Goal: Download file/media

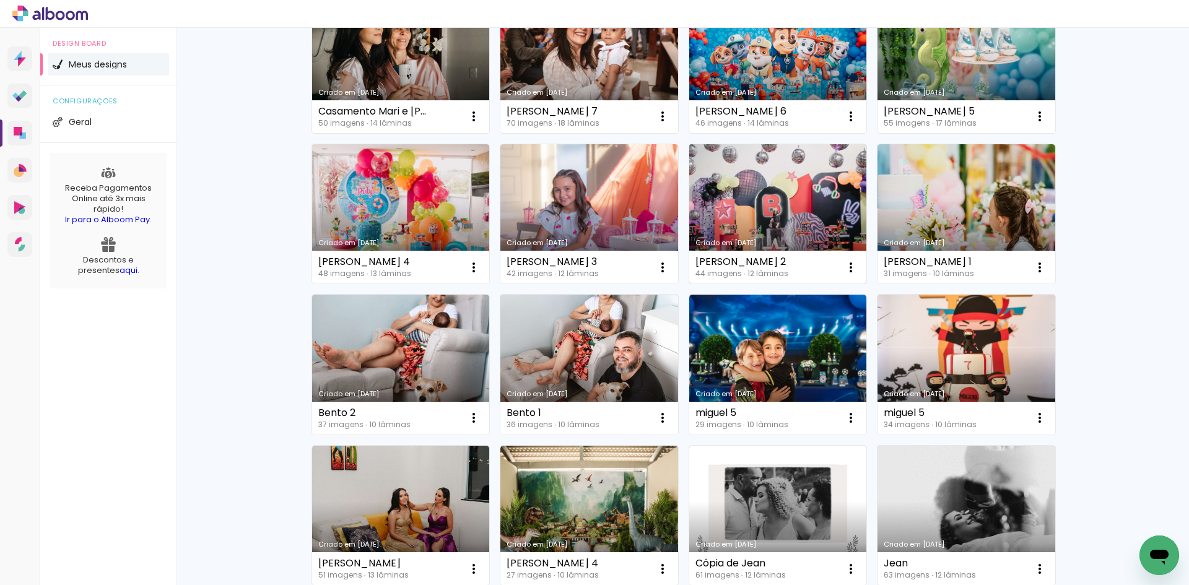
scroll to position [330, 0]
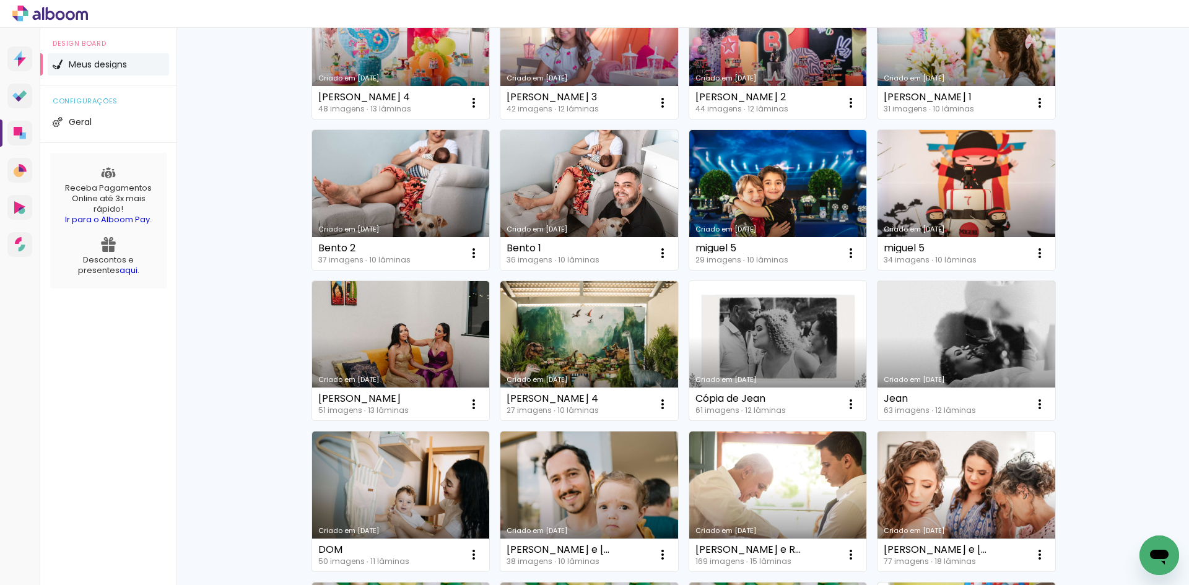
click at [791, 307] on link "Criado em [DATE]" at bounding box center [778, 351] width 178 height 140
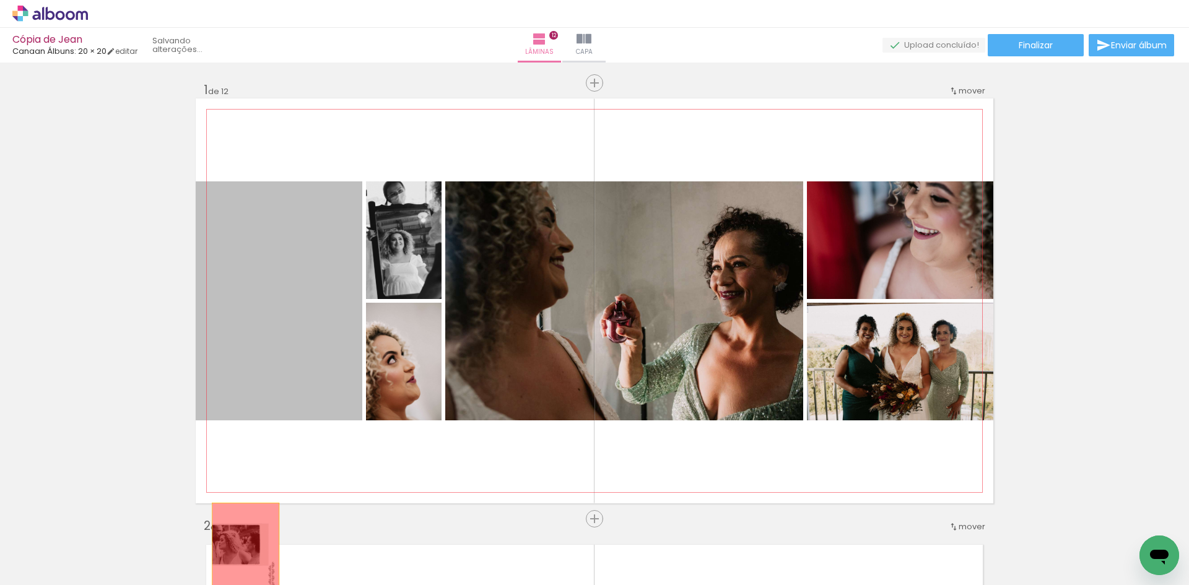
drag, startPoint x: 276, startPoint y: 294, endPoint x: 241, endPoint y: 551, distance: 259.4
click at [241, 551] on quentale-workspace at bounding box center [594, 292] width 1189 height 585
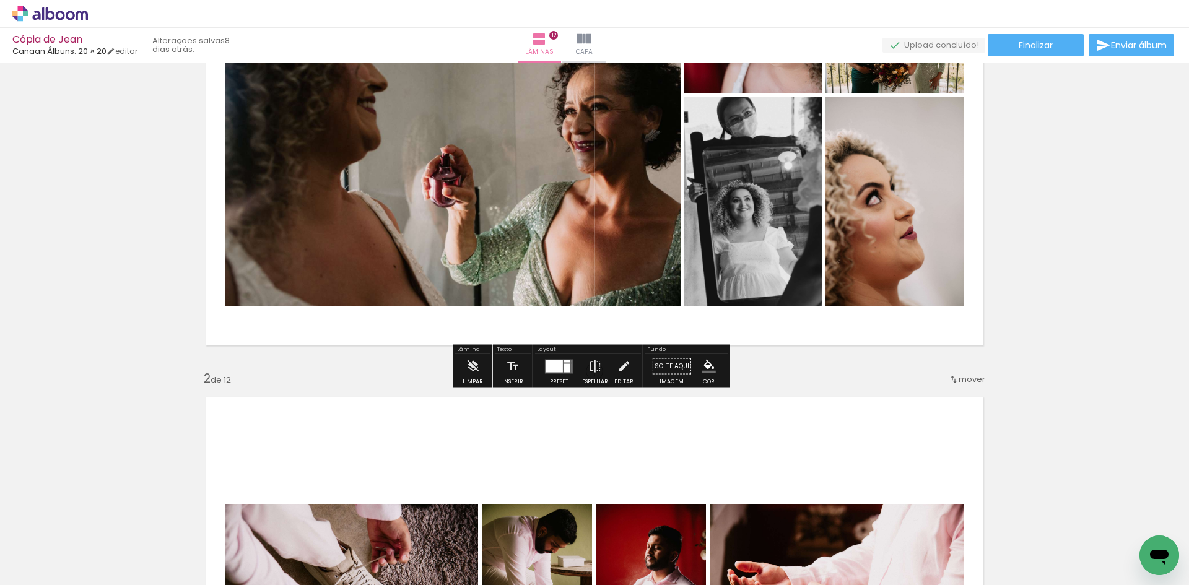
scroll to position [165, 0]
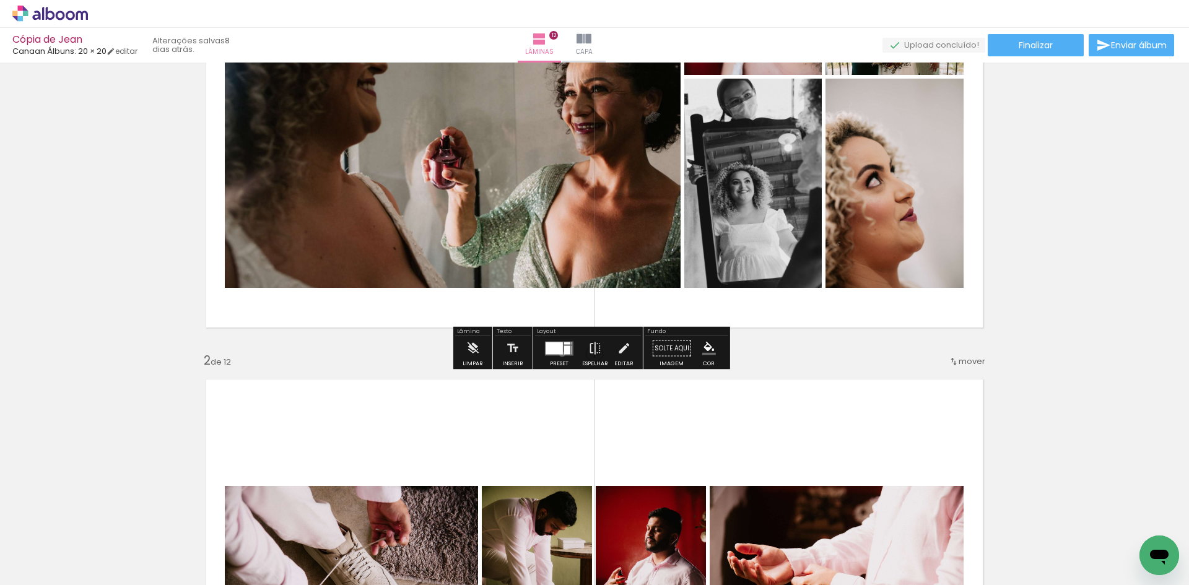
click at [559, 354] on quentale-layouter at bounding box center [559, 348] width 28 height 14
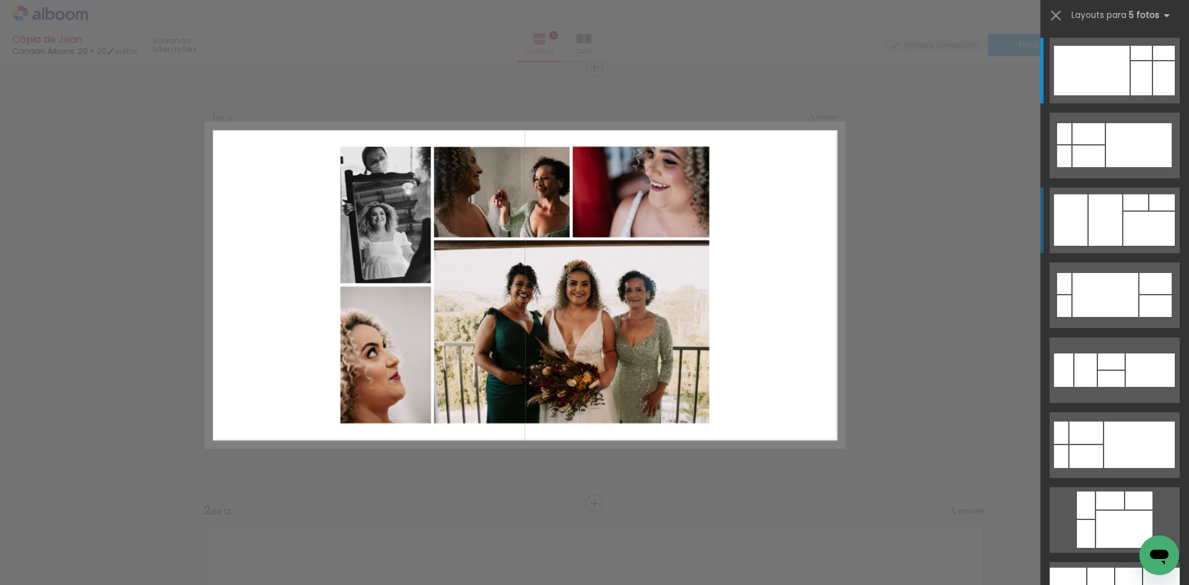
scroll to position [330, 0]
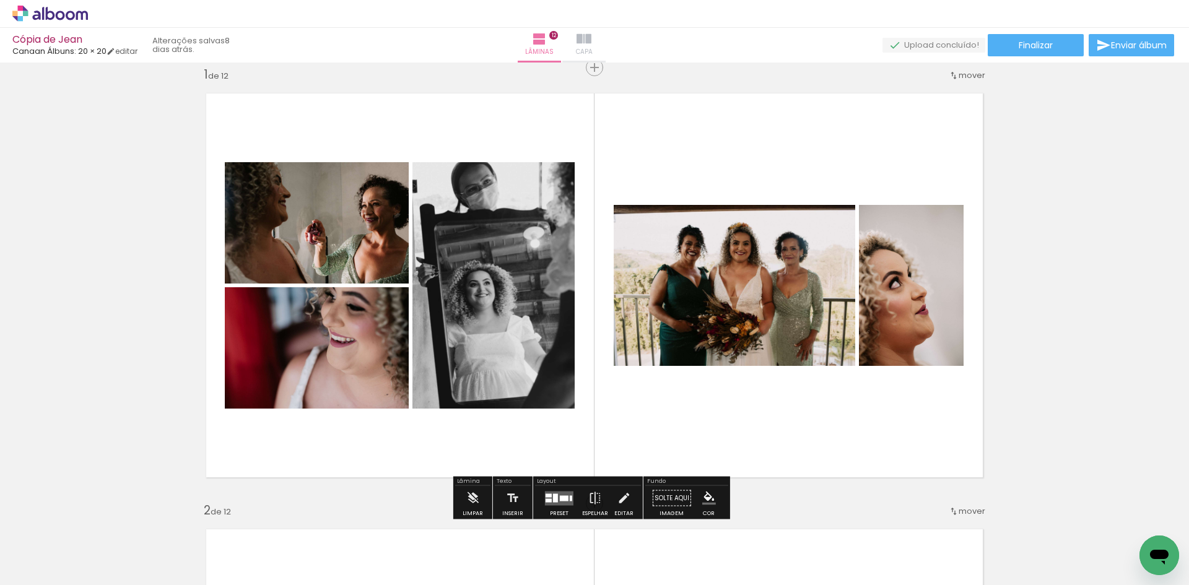
click at [592, 45] on iron-icon at bounding box center [584, 39] width 15 height 15
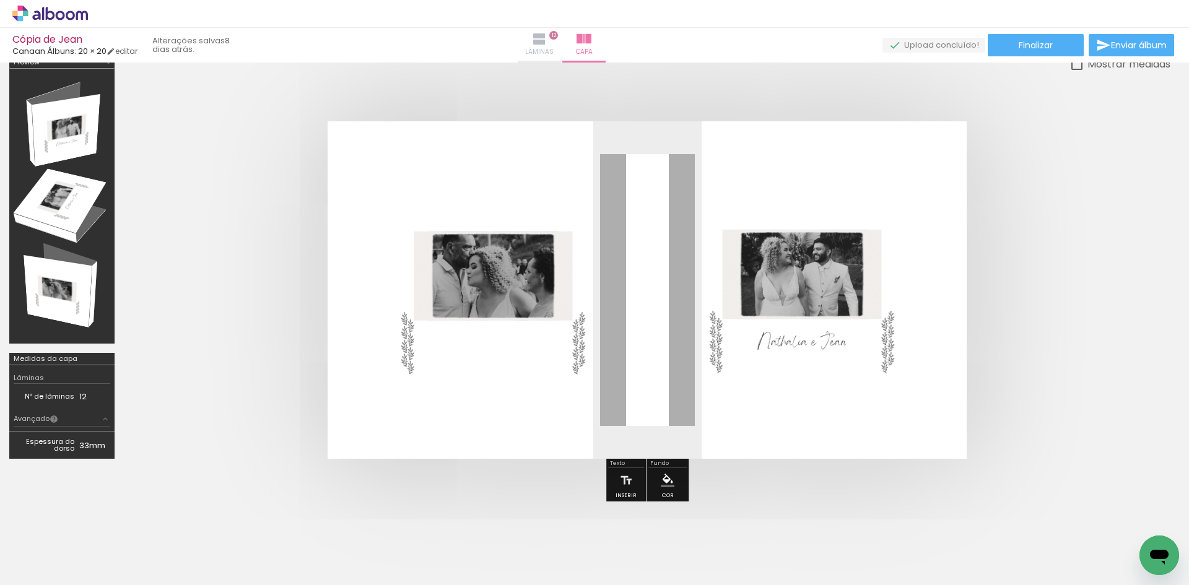
click at [554, 46] on span "Lâminas" at bounding box center [539, 51] width 28 height 11
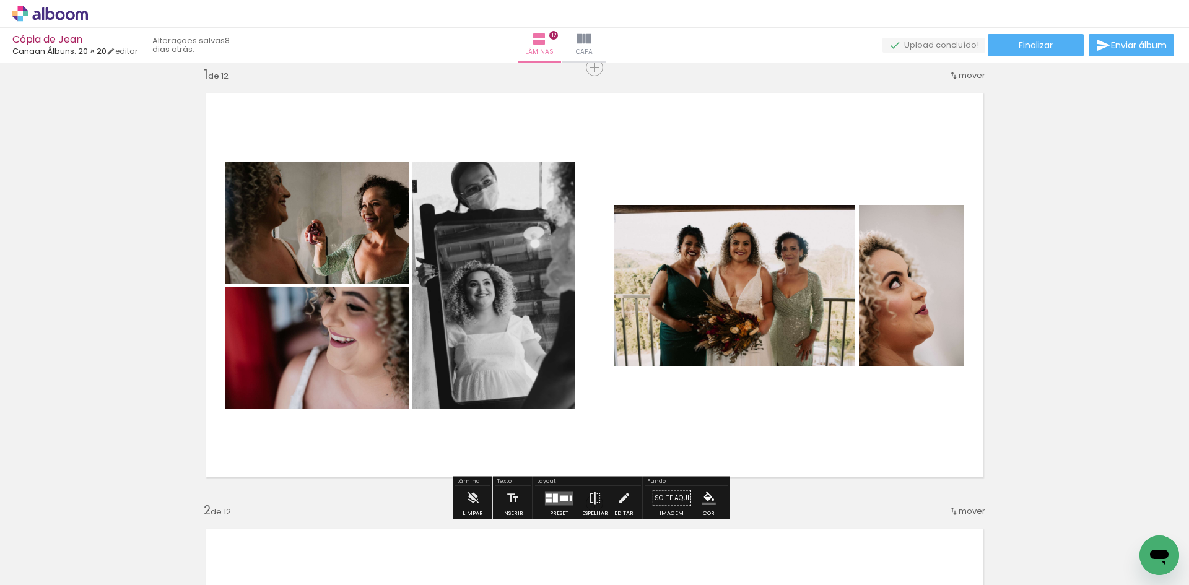
click at [555, 501] on div at bounding box center [555, 498] width 5 height 9
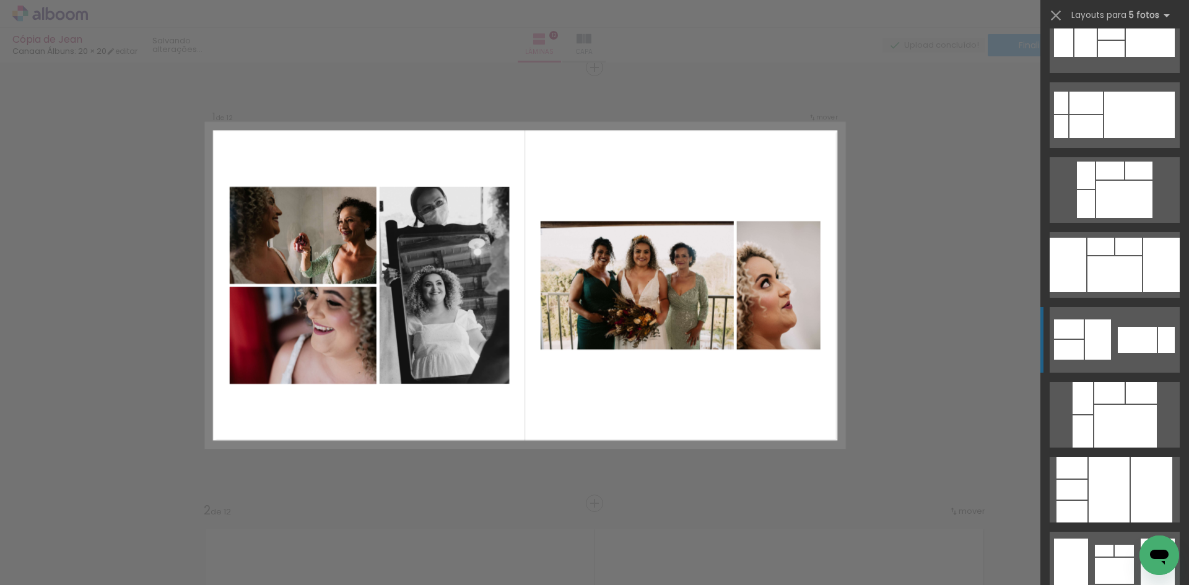
scroll to position [600, 0]
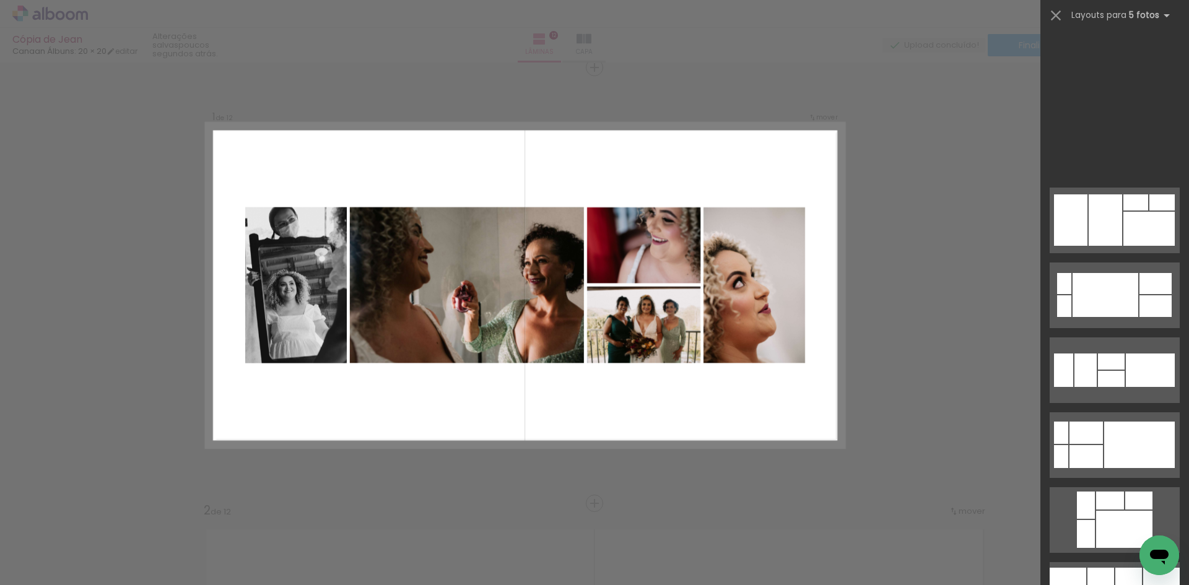
scroll to position [600, 0]
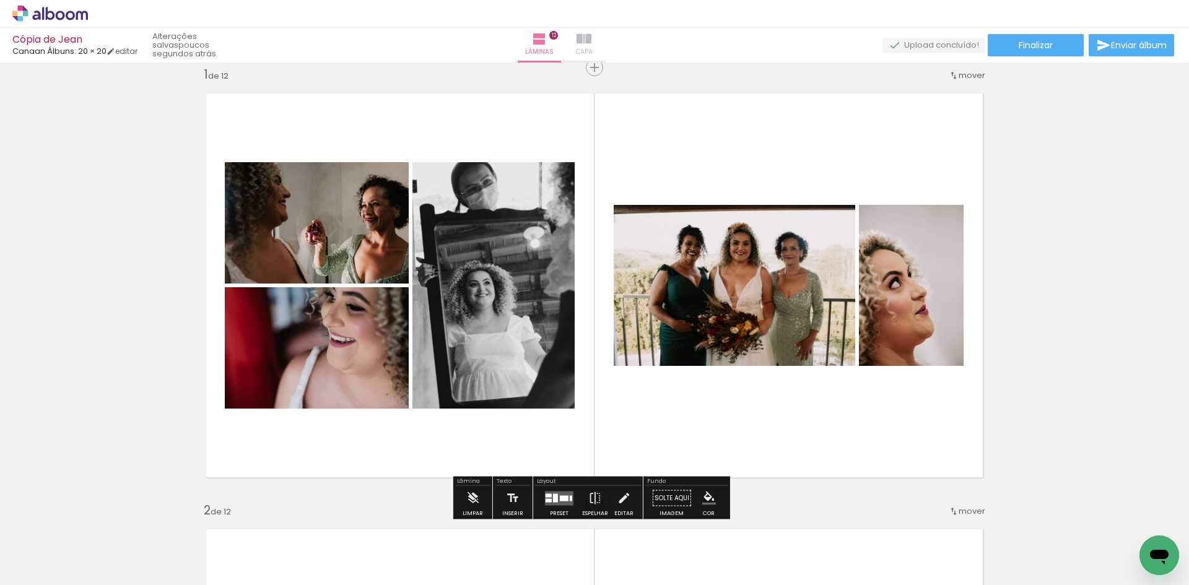
click at [593, 47] on span "Capa" at bounding box center [584, 51] width 17 height 11
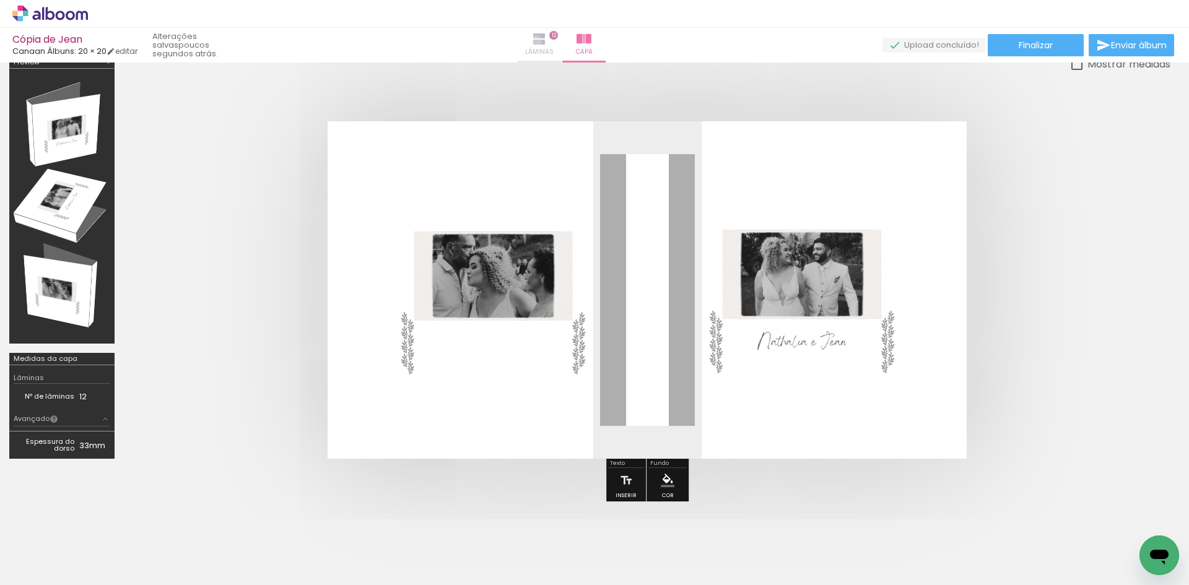
click at [547, 40] on iron-icon at bounding box center [539, 39] width 15 height 15
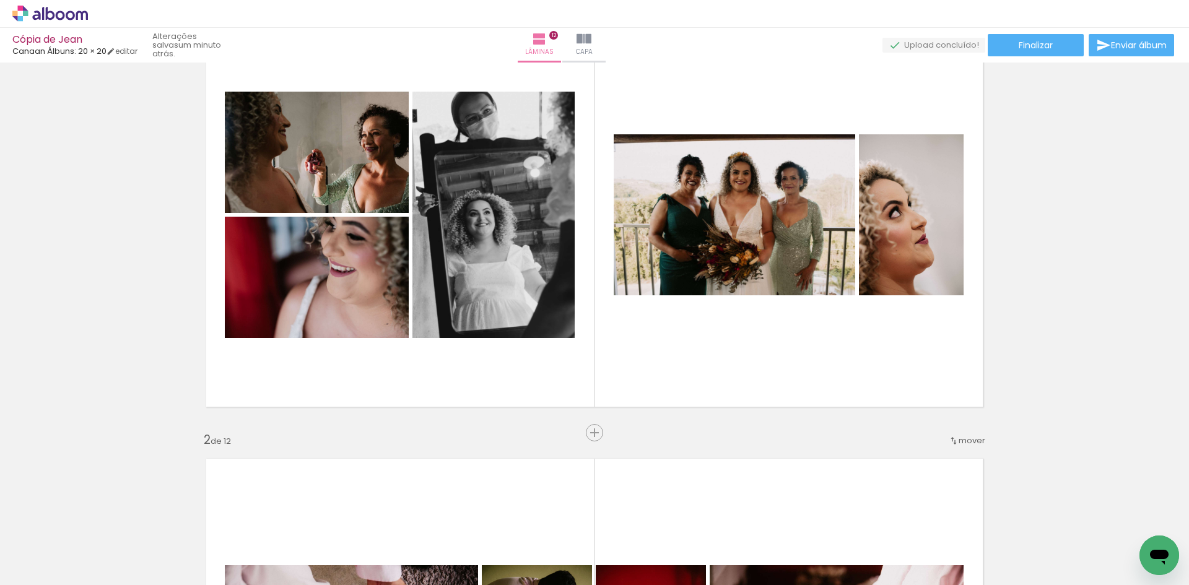
scroll to position [15, 0]
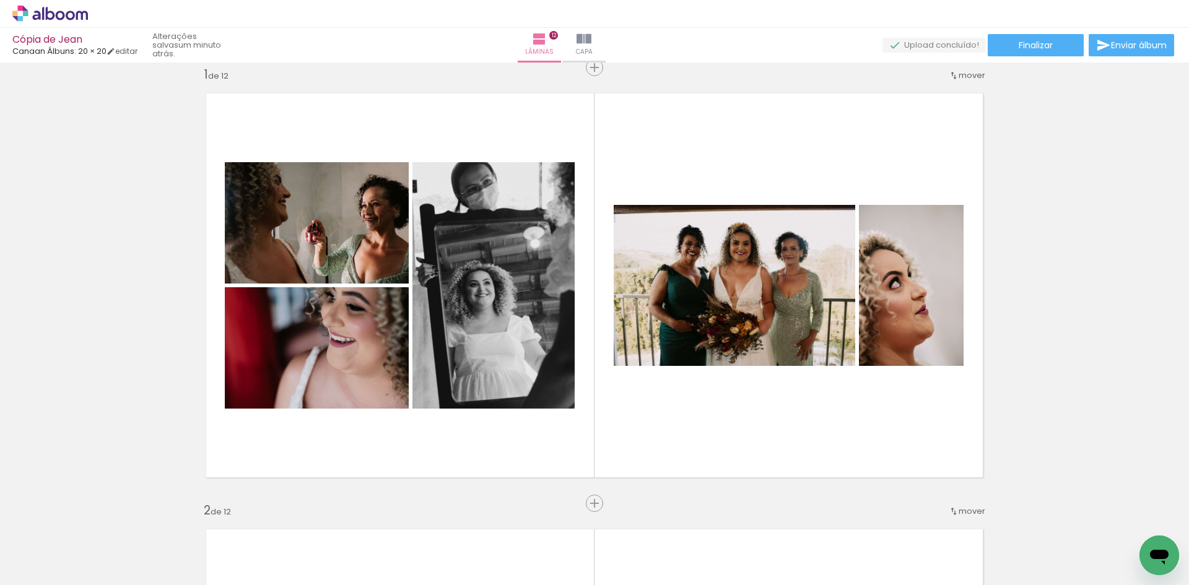
scroll to position [0, 3148]
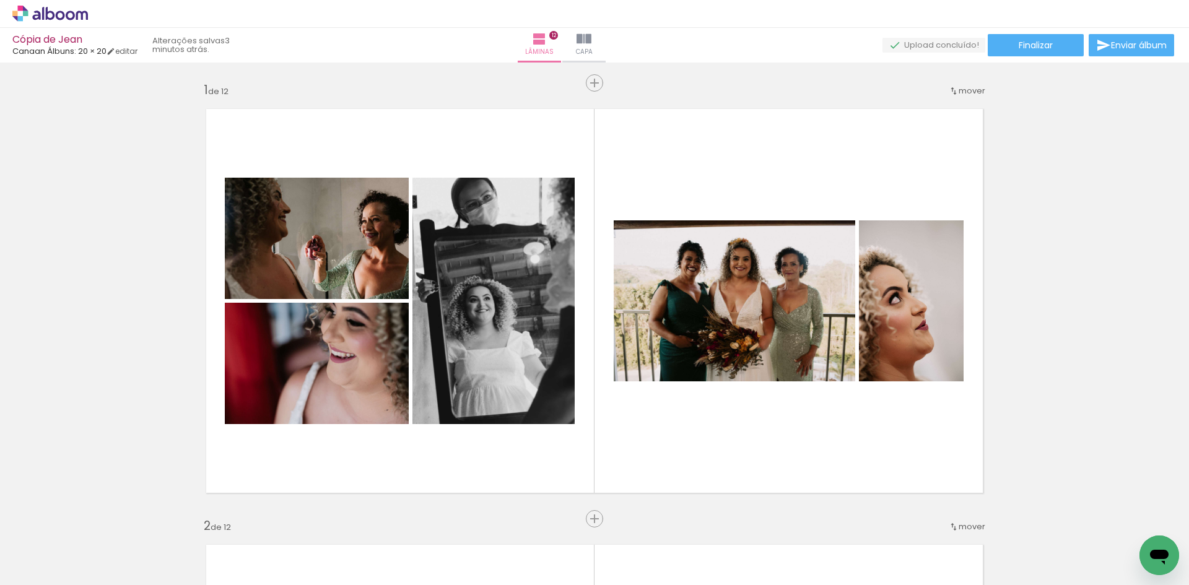
scroll to position [0, 1915]
click at [82, 17] on icon at bounding box center [82, 15] width 12 height 9
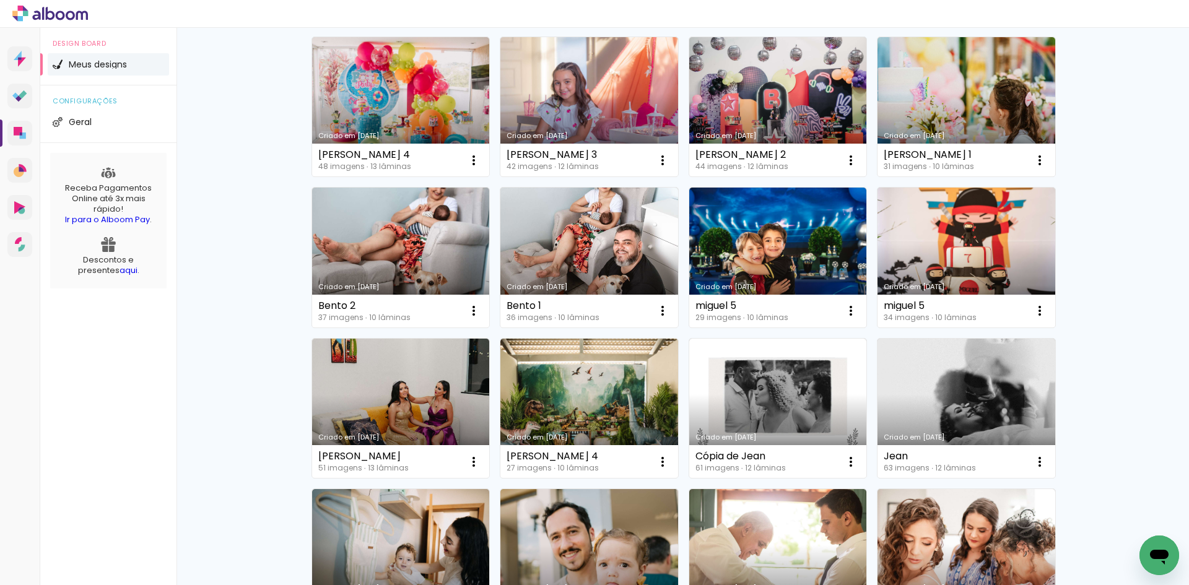
scroll to position [330, 0]
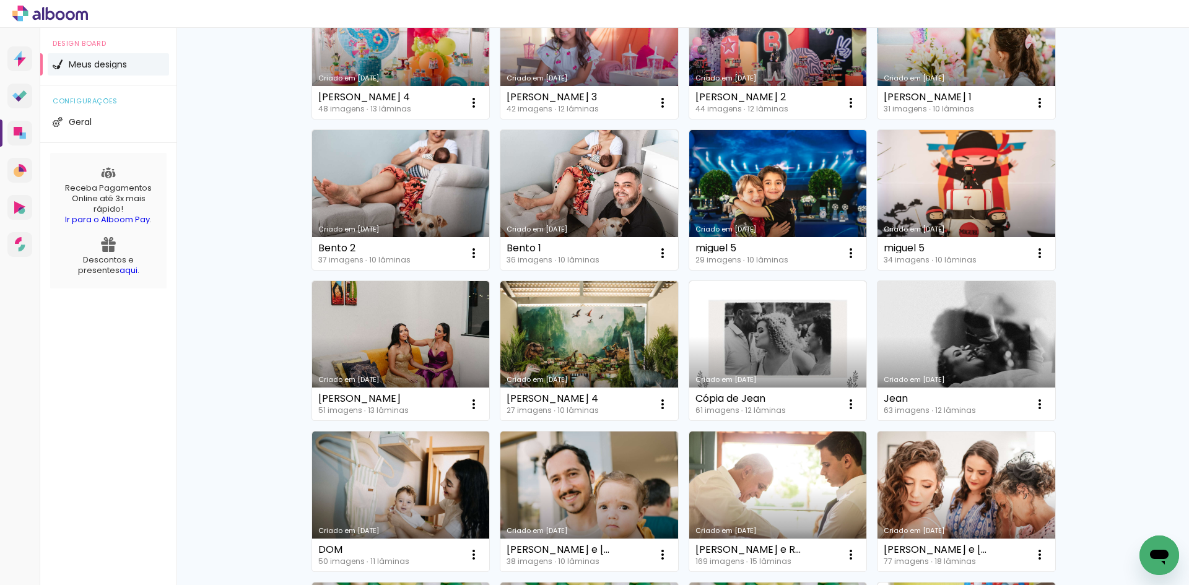
click at [990, 336] on link "Criado em [DATE]" at bounding box center [967, 351] width 178 height 140
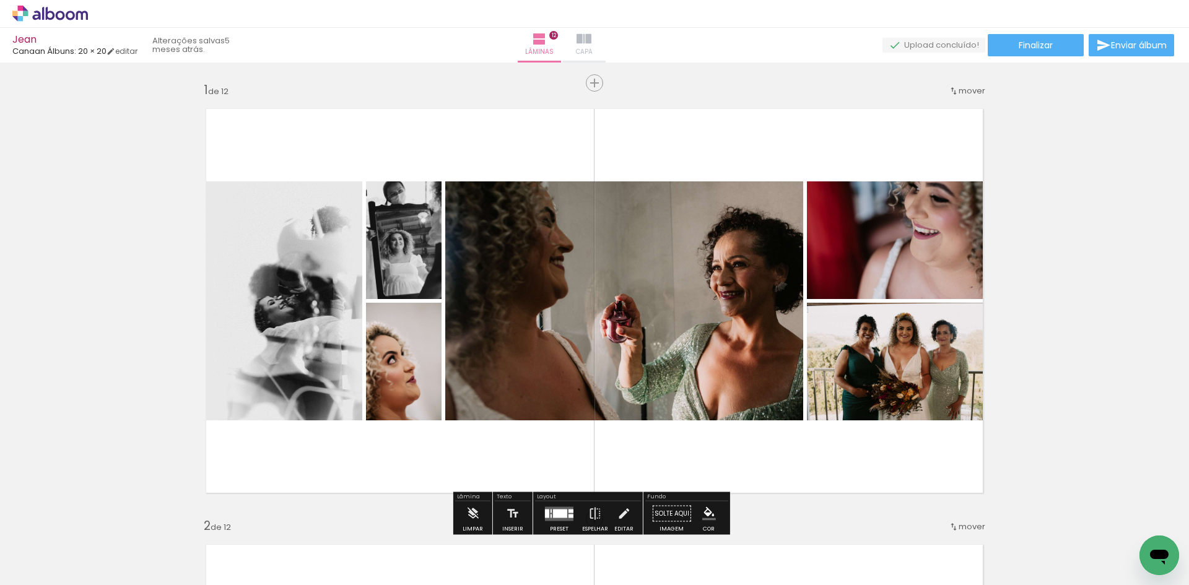
click at [592, 44] on iron-icon at bounding box center [584, 39] width 15 height 15
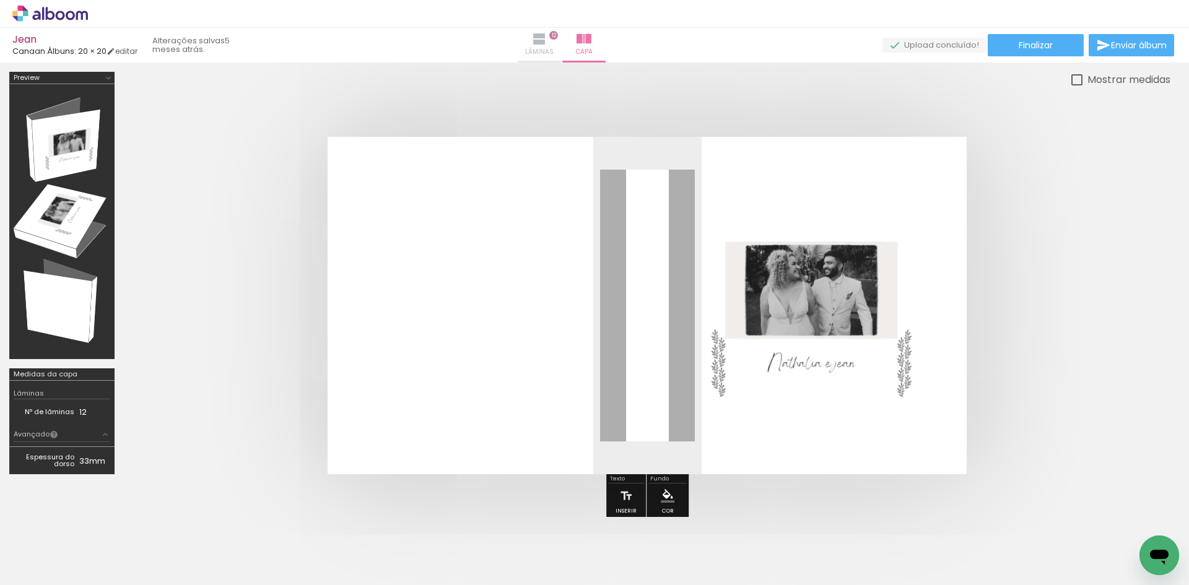
click at [561, 45] on paper-button "Lâminas 12" at bounding box center [539, 45] width 43 height 35
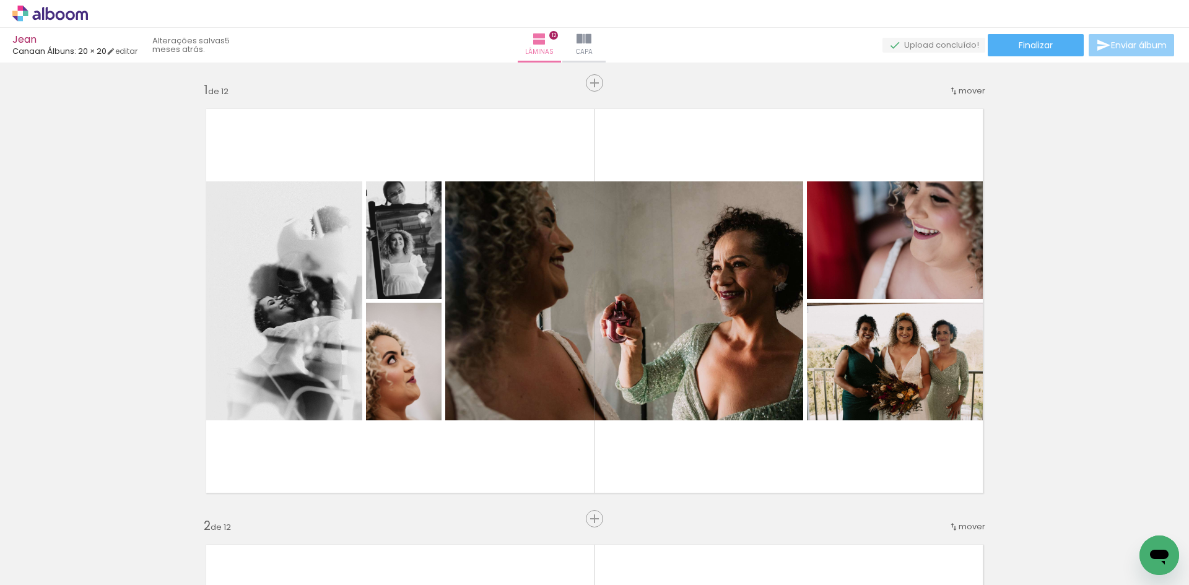
click at [1130, 46] on span "Enviar álbum" at bounding box center [1139, 45] width 56 height 9
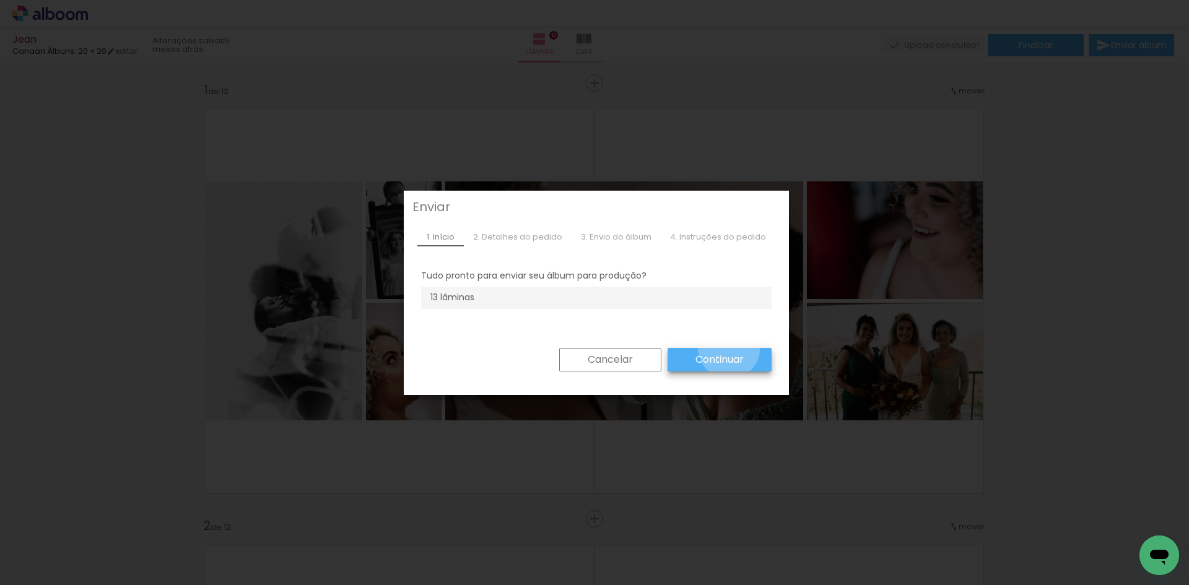
click at [724, 348] on paper-button "Continuar" at bounding box center [720, 360] width 104 height 24
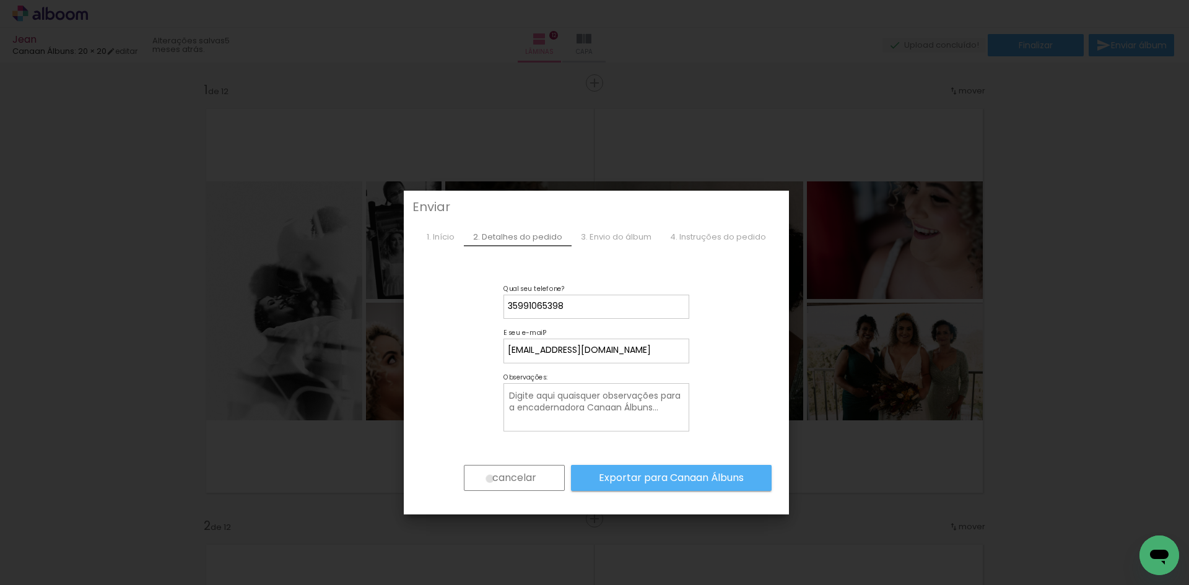
click at [484, 479] on paper-button "cancelar" at bounding box center [514, 478] width 101 height 26
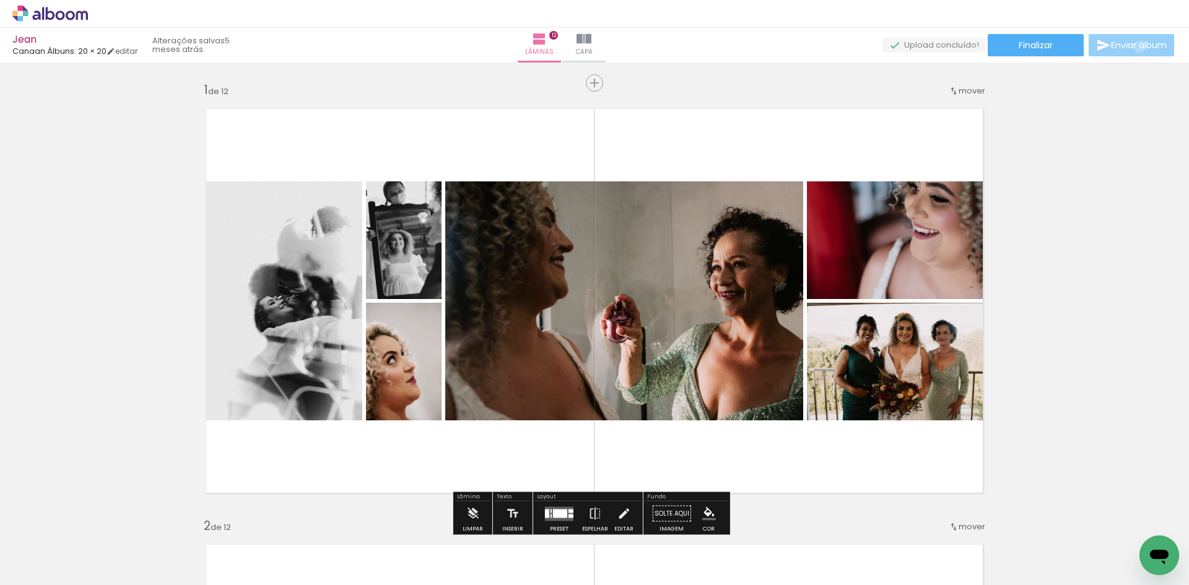
click at [1137, 47] on span "Enviar álbum" at bounding box center [1139, 45] width 56 height 9
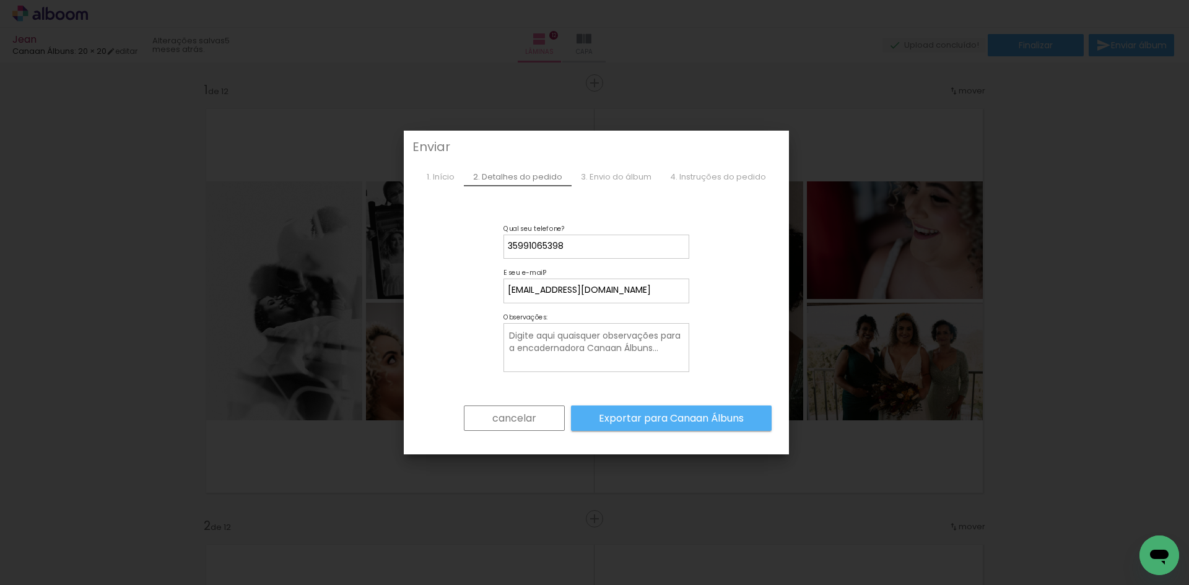
click at [0, 0] on slot "cancelar" at bounding box center [0, 0] width 0 height 0
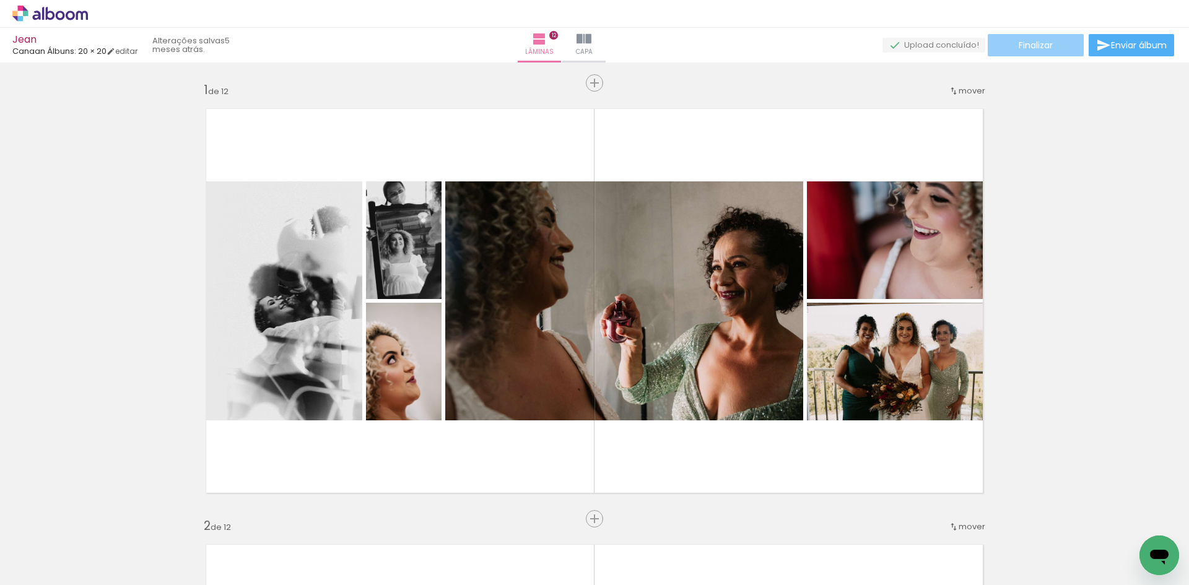
click at [1030, 43] on span "Finalizar" at bounding box center [1036, 45] width 34 height 9
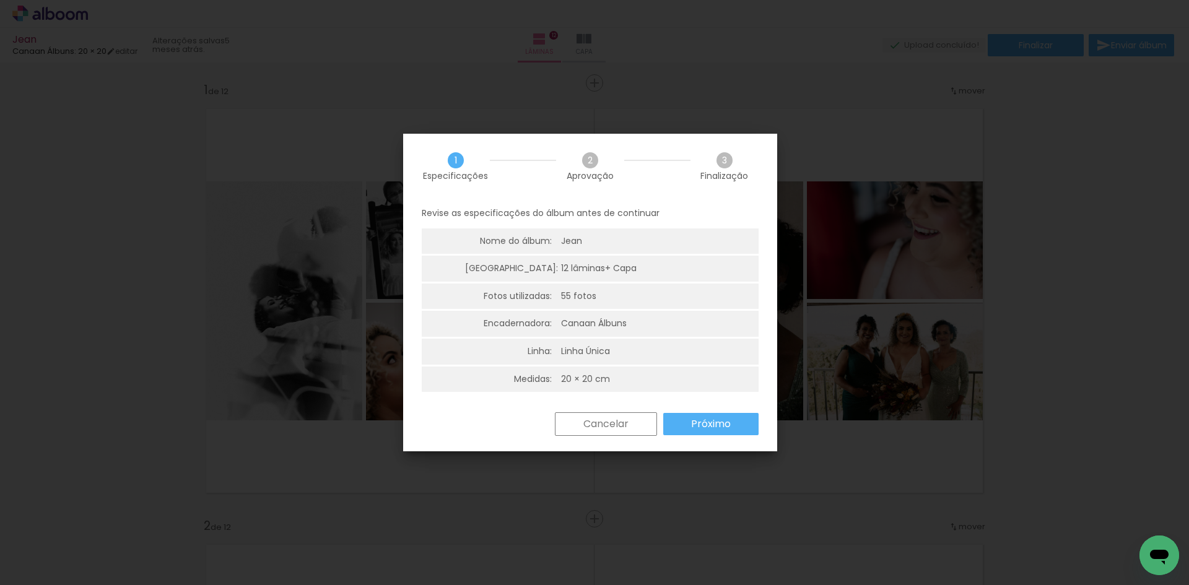
click at [0, 0] on slot "Próximo" at bounding box center [0, 0] width 0 height 0
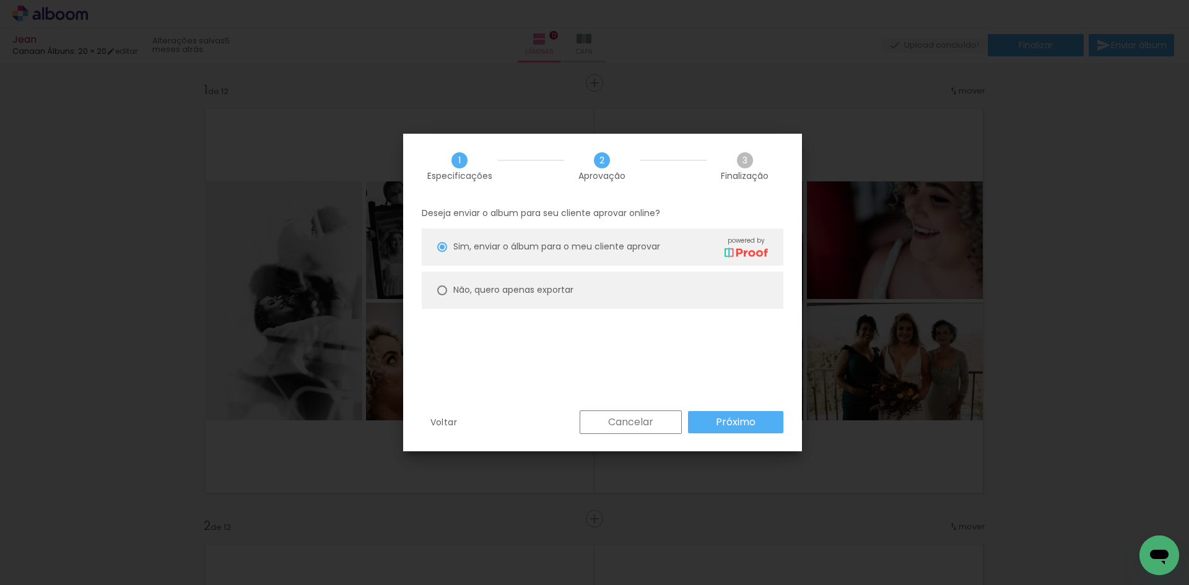
click at [0, 0] on slot "Não, quero apenas exportar" at bounding box center [0, 0] width 0 height 0
type paper-radio-button "on"
click at [0, 0] on slot "Próximo" at bounding box center [0, 0] width 0 height 0
type input "Alta, 300 DPI"
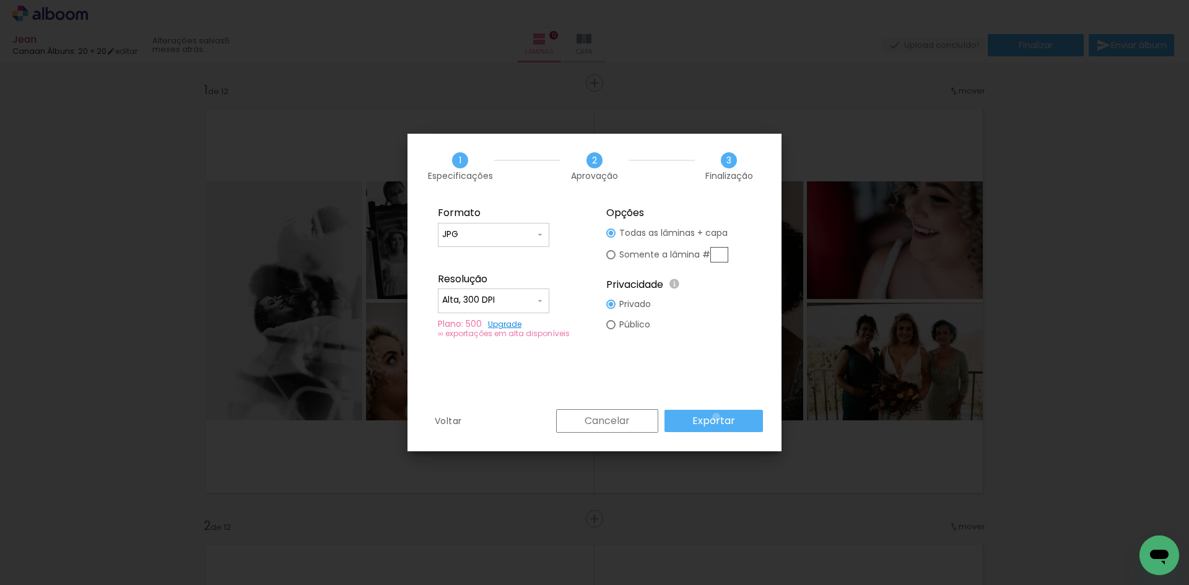
click at [0, 0] on slot "Exportar" at bounding box center [0, 0] width 0 height 0
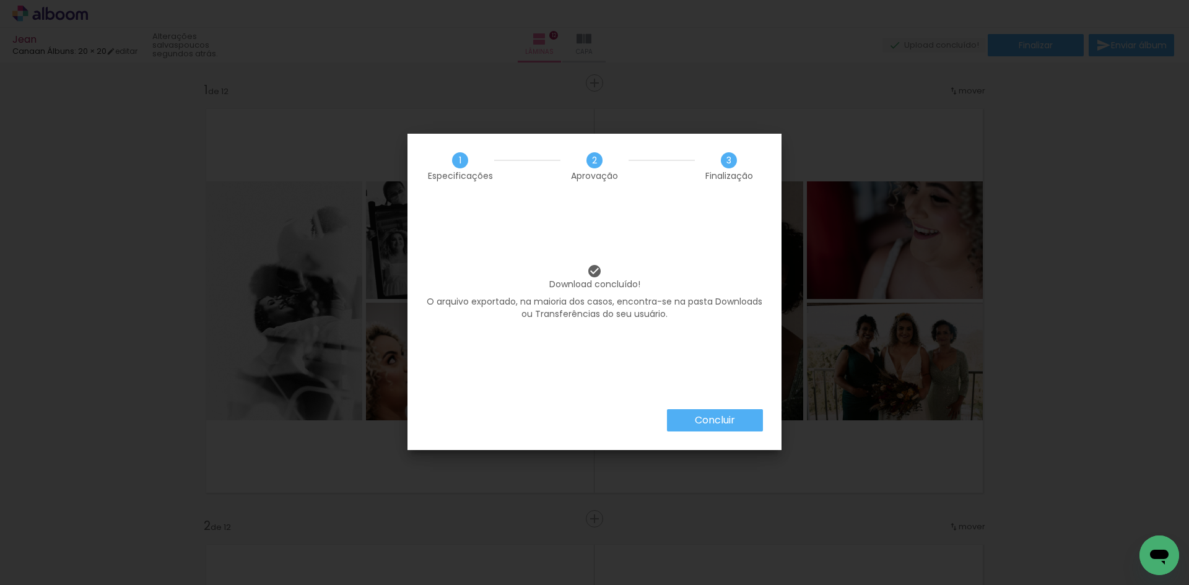
click at [703, 432] on div "Concluir" at bounding box center [595, 429] width 374 height 41
click at [0, 0] on slot "Concluir" at bounding box center [0, 0] width 0 height 0
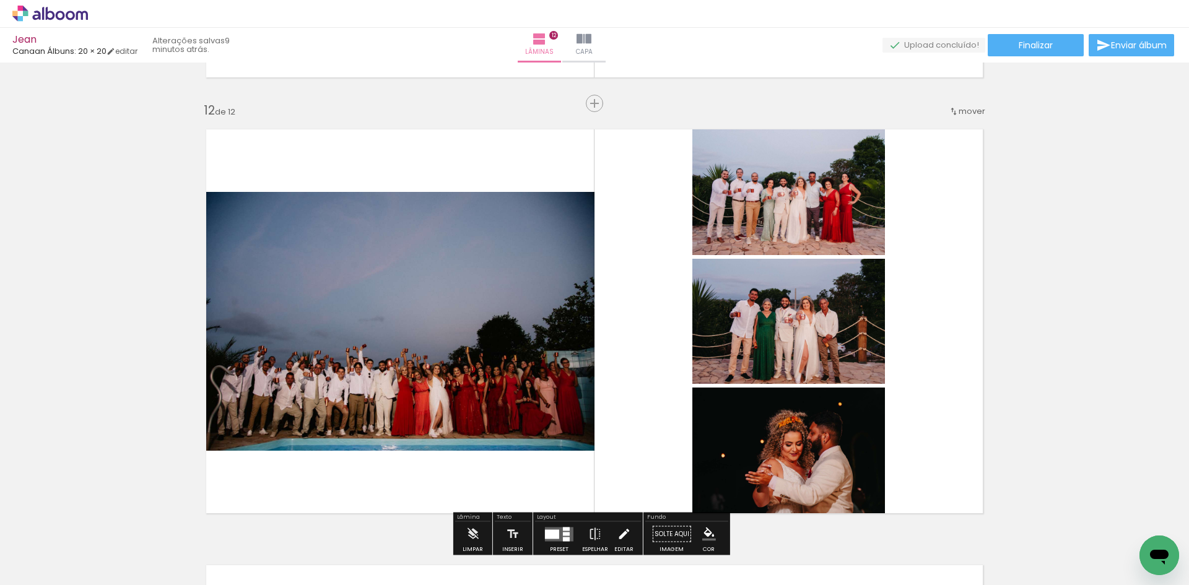
scroll to position [4941, 0]
